Goal: Check status: Check status

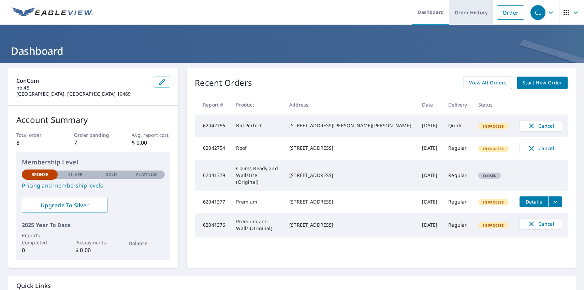
click at [466, 12] on link "Order History" at bounding box center [471, 12] width 44 height 25
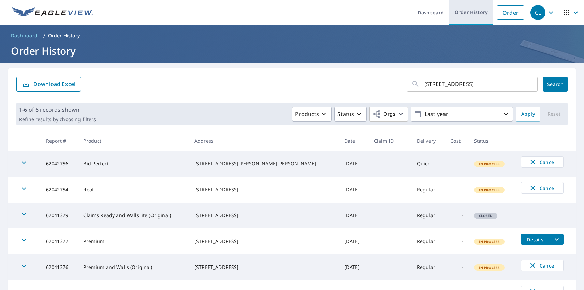
type input "10 Ardmore Rd Kensington, CA 94707"
click at [550, 84] on span "Search" at bounding box center [555, 84] width 14 height 6
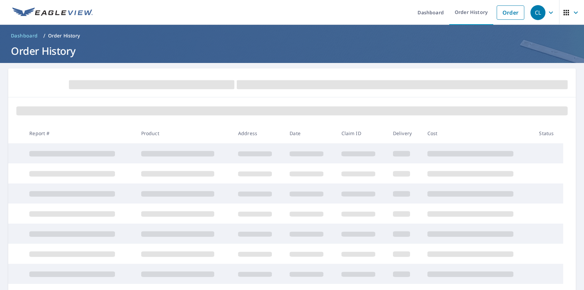
click at [532, 12] on div "CL" at bounding box center [537, 12] width 15 height 15
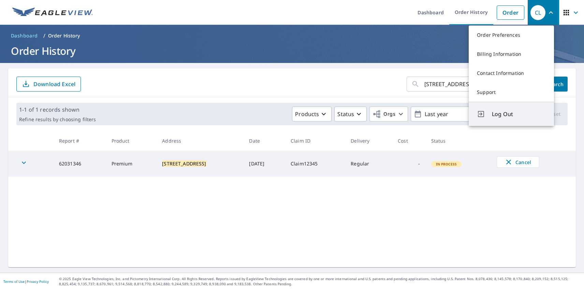
click at [518, 114] on span "Log Out" at bounding box center [519, 114] width 54 height 8
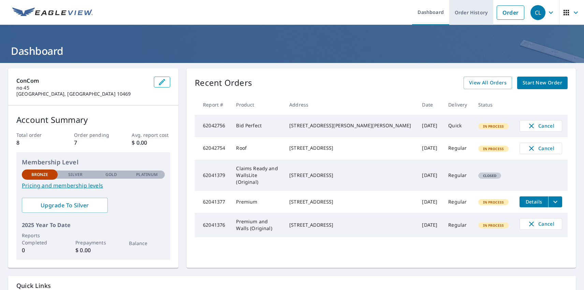
click at [466, 12] on link "Order History" at bounding box center [471, 12] width 44 height 25
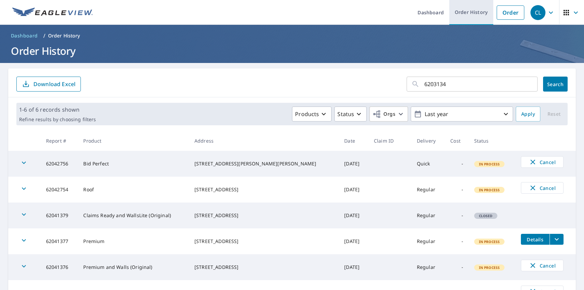
type input "62031346"
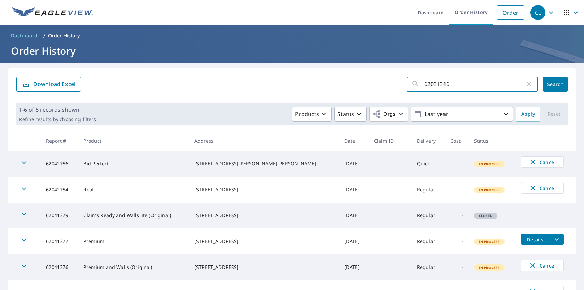
click at [550, 84] on span "Search" at bounding box center [555, 84] width 14 height 6
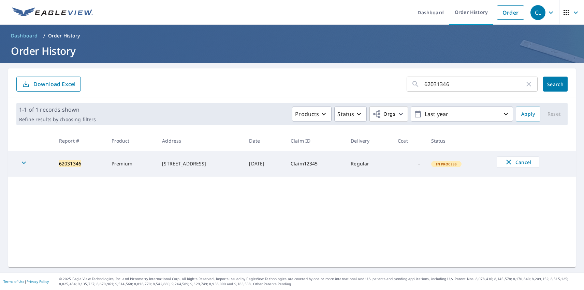
click at [532, 12] on div "CL" at bounding box center [537, 12] width 15 height 15
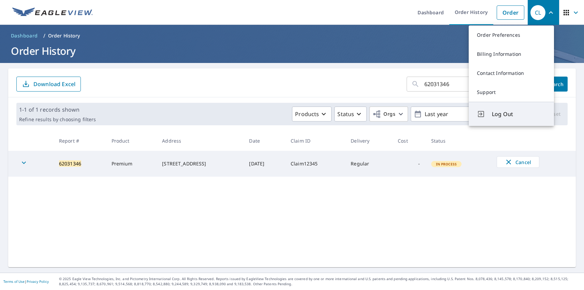
click at [518, 114] on span "Log Out" at bounding box center [519, 114] width 54 height 8
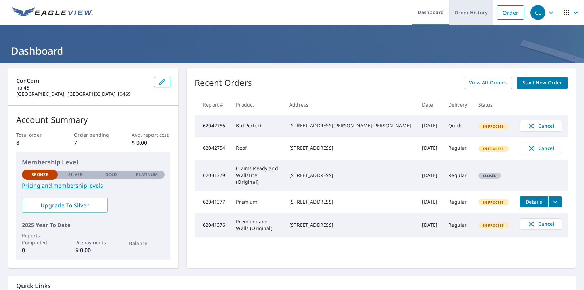
click at [466, 12] on link "Order History" at bounding box center [471, 12] width 44 height 25
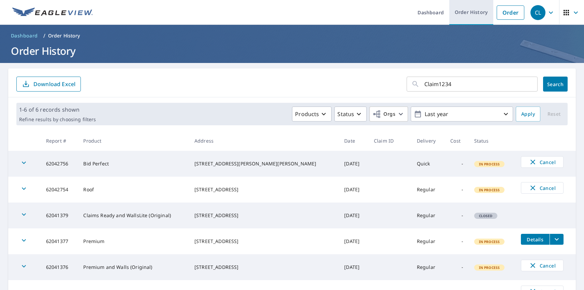
type input "Claim12345"
click at [550, 84] on span "Search" at bounding box center [555, 84] width 14 height 6
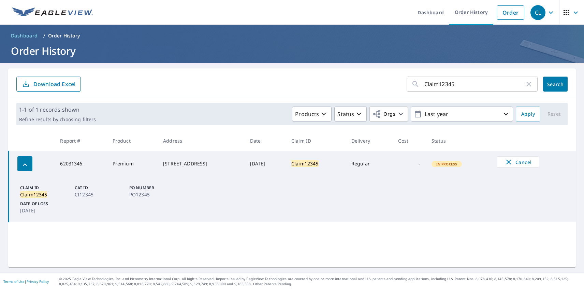
click at [532, 12] on div "CL" at bounding box center [537, 12] width 15 height 15
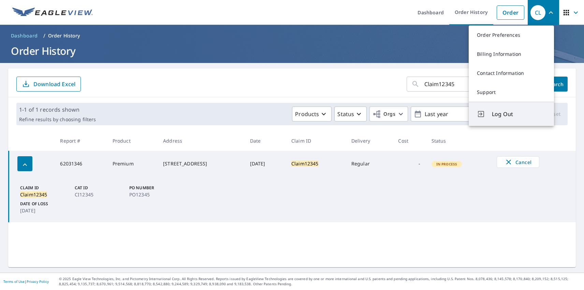
click at [518, 114] on span "Log Out" at bounding box center [519, 114] width 54 height 8
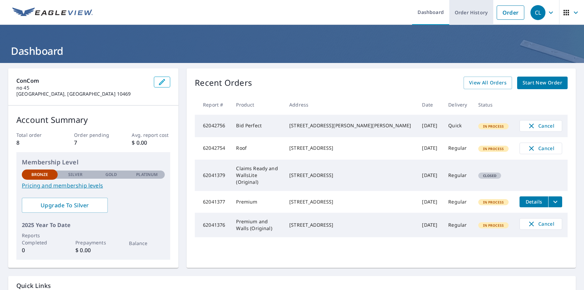
click at [466, 12] on link "Order History" at bounding box center [471, 12] width 44 height 25
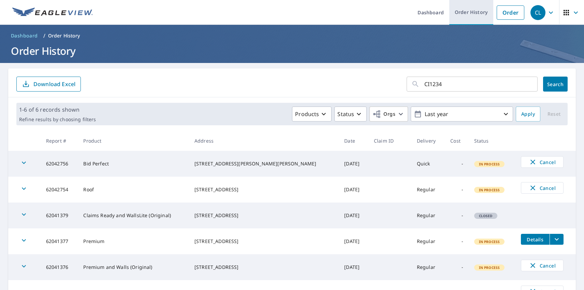
type input "CI12345"
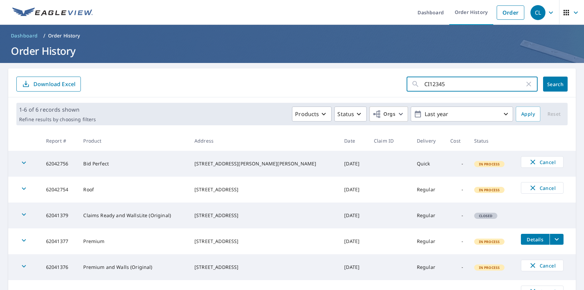
click at [550, 84] on span "Search" at bounding box center [555, 84] width 14 height 6
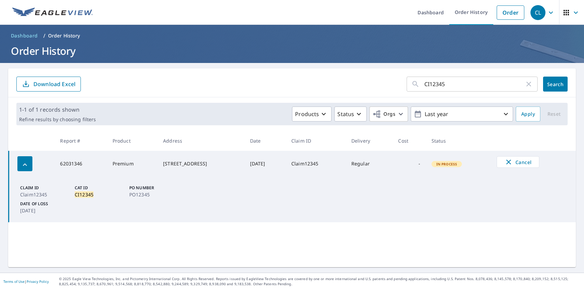
click at [532, 12] on div "CL" at bounding box center [537, 12] width 15 height 15
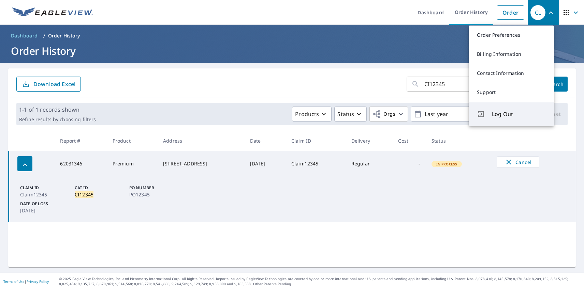
click at [518, 114] on span "Log Out" at bounding box center [519, 114] width 54 height 8
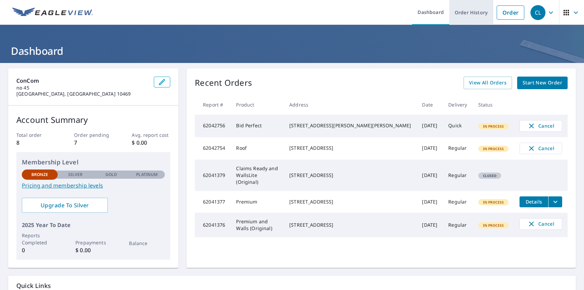
click at [466, 12] on link "Order History" at bounding box center [471, 12] width 44 height 25
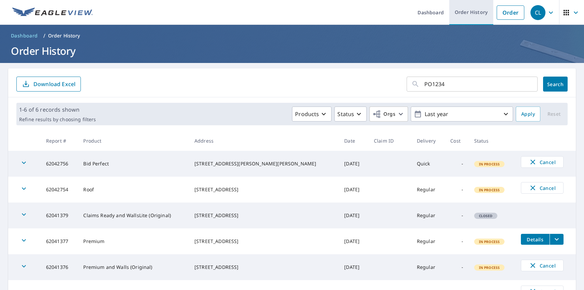
type input "PO12345"
click at [550, 84] on span "Search" at bounding box center [555, 84] width 14 height 6
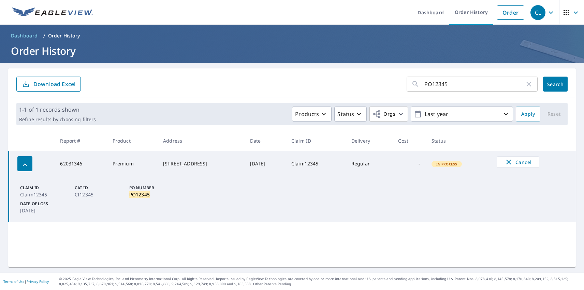
click at [532, 12] on div "CL" at bounding box center [537, 12] width 15 height 15
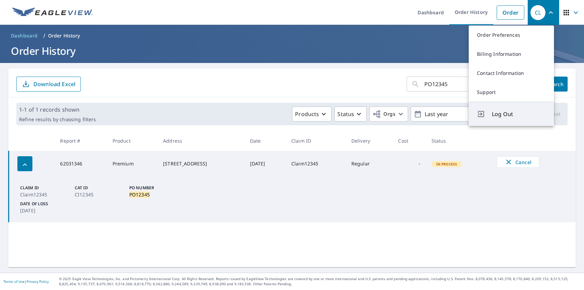
click at [518, 114] on span "Log Out" at bounding box center [519, 114] width 54 height 8
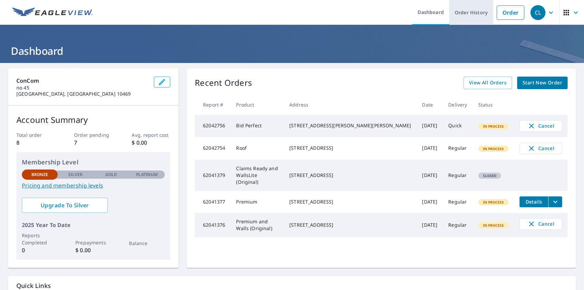
click at [466, 12] on link "Order History" at bounding box center [471, 12] width 44 height 25
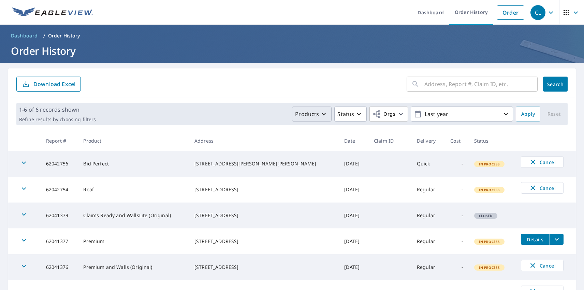
click at [307, 114] on p "Products" at bounding box center [307, 114] width 24 height 8
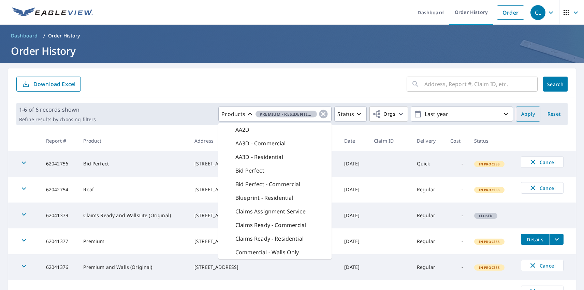
click at [523, 114] on span "Apply" at bounding box center [528, 114] width 14 height 9
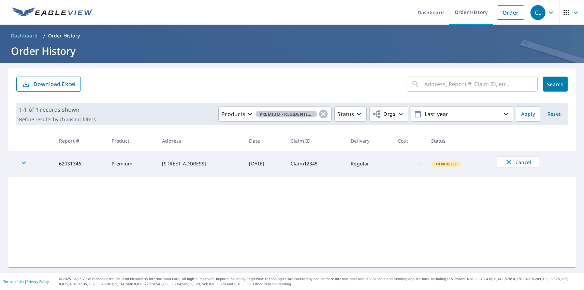
click at [532, 12] on div "CL" at bounding box center [537, 12] width 15 height 15
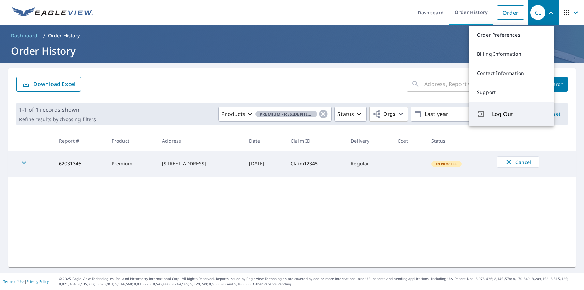
click at [518, 114] on span "Log Out" at bounding box center [519, 114] width 54 height 8
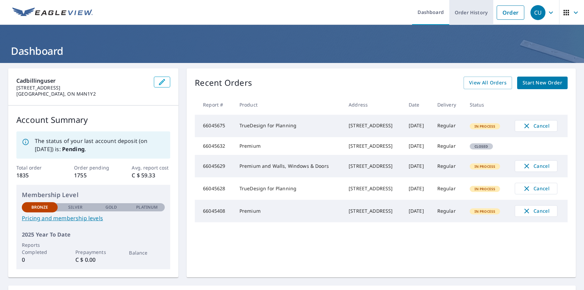
click at [466, 12] on link "Order History" at bounding box center [471, 12] width 44 height 25
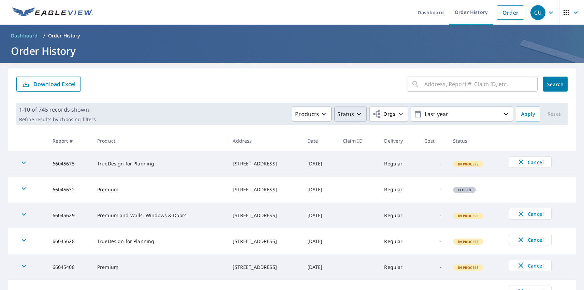
click at [346, 114] on p "Status" at bounding box center [345, 114] width 17 height 8
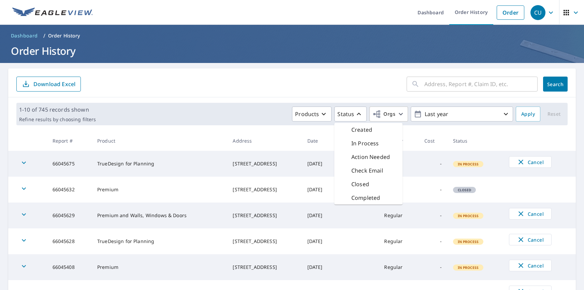
click at [360, 144] on p "In Process" at bounding box center [365, 143] width 28 height 8
click at [523, 114] on span "Apply" at bounding box center [528, 114] width 14 height 9
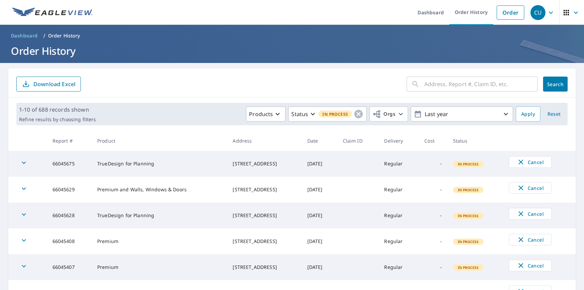
click at [532, 12] on div "CU" at bounding box center [537, 12] width 15 height 15
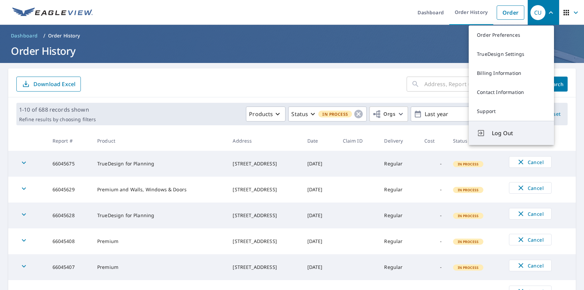
click at [518, 133] on span "Log Out" at bounding box center [519, 133] width 54 height 8
